Goal: Information Seeking & Learning: Learn about a topic

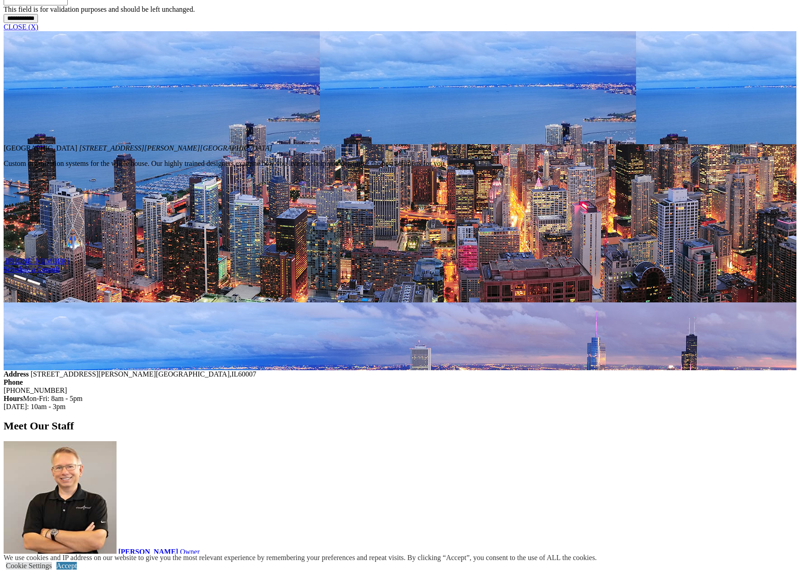
scroll to position [1683, 0]
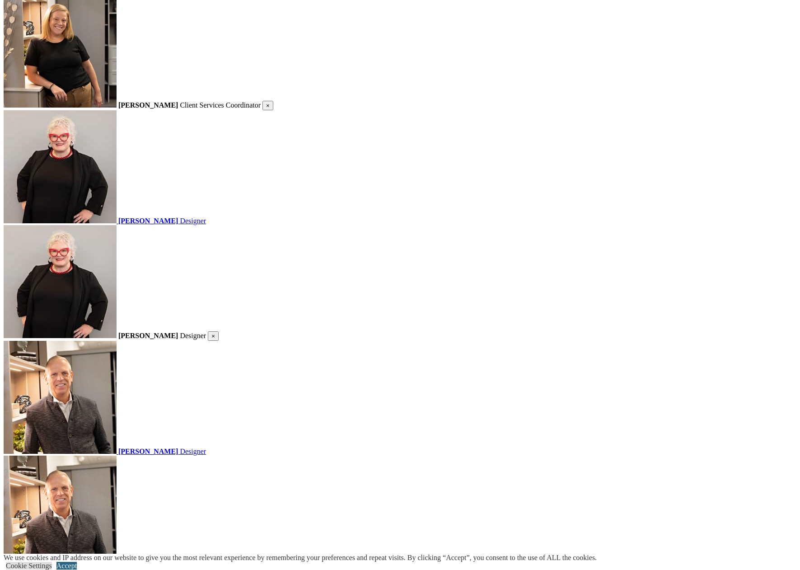
click at [77, 562] on link "Accept" at bounding box center [66, 566] width 20 height 8
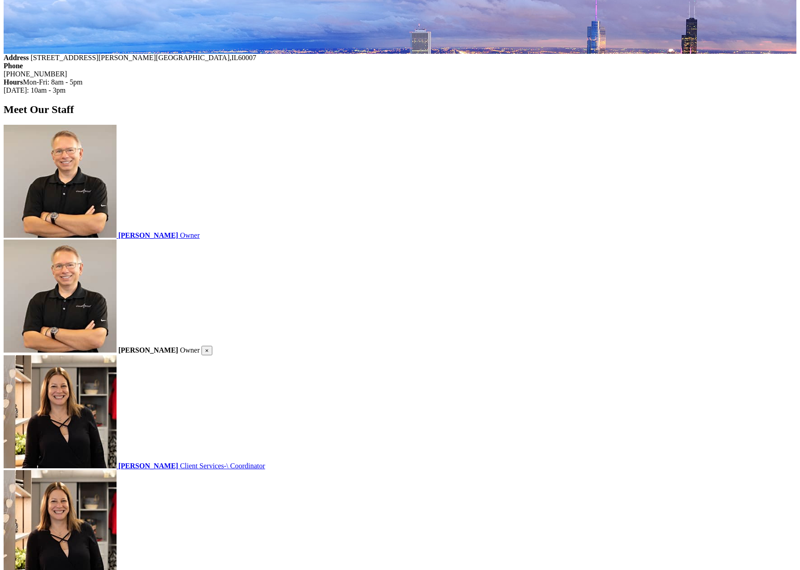
scroll to position [783, 0]
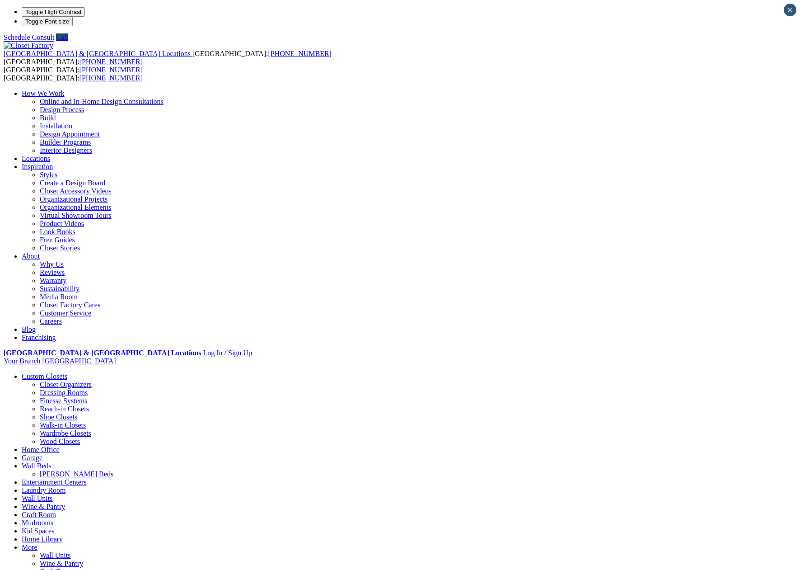
click at [62, 317] on link "Careers" at bounding box center [51, 321] width 22 height 8
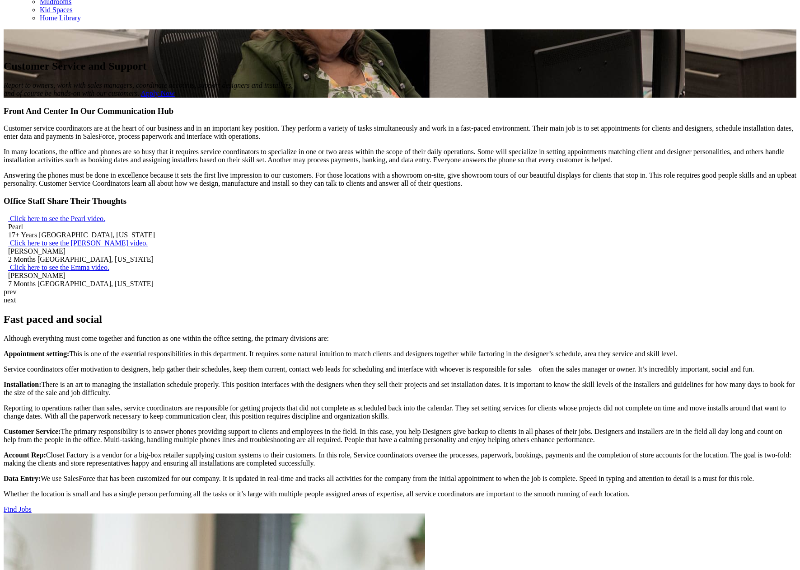
scroll to position [819, 0]
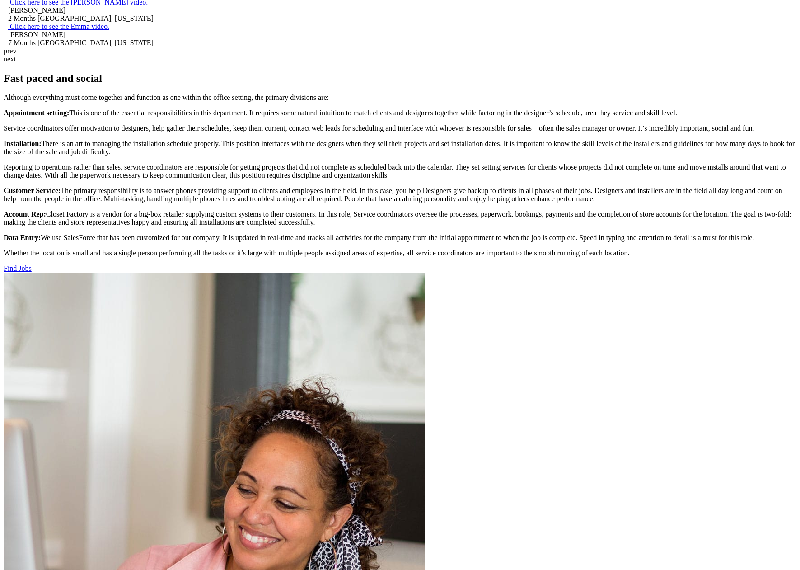
click at [32, 272] on link "Find Jobs" at bounding box center [18, 268] width 28 height 8
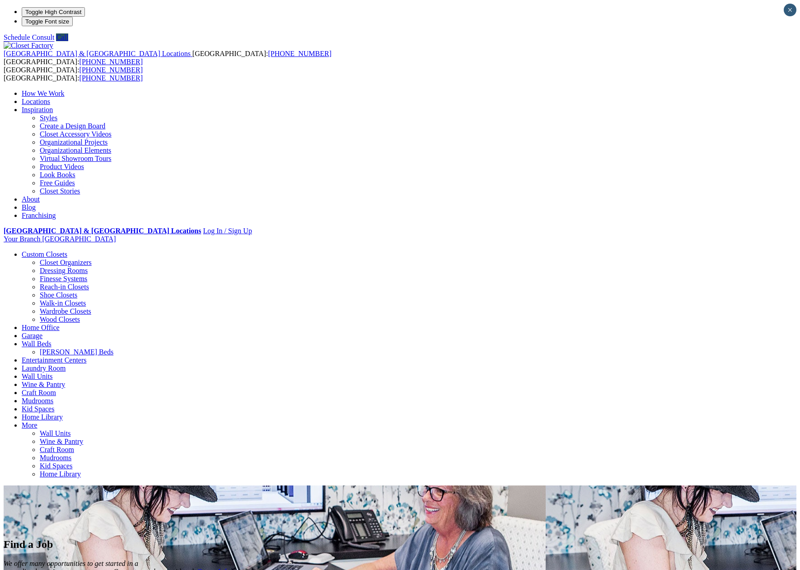
scroll to position [94, 0]
